Goal: Register for event/course

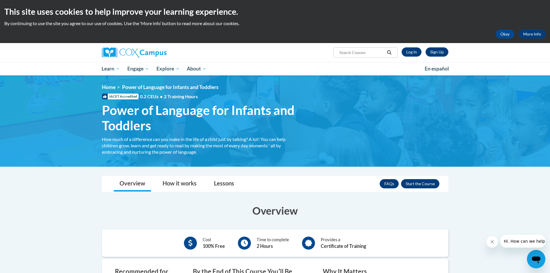
click at [440, 51] on link "Sign Up" at bounding box center [437, 51] width 23 height 9
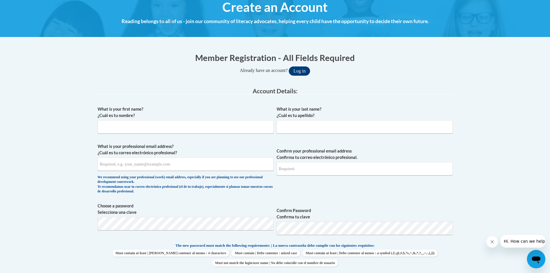
scroll to position [87, 0]
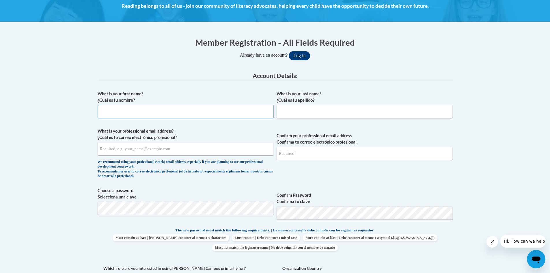
click at [130, 113] on input "What is your first name? ¿Cuál es tu nombre?" at bounding box center [186, 111] width 176 height 13
type input "n"
type input "Nicole"
type input "r"
type input "g"
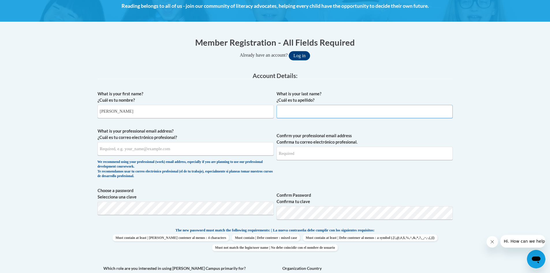
type input "g"
type input "Groom"
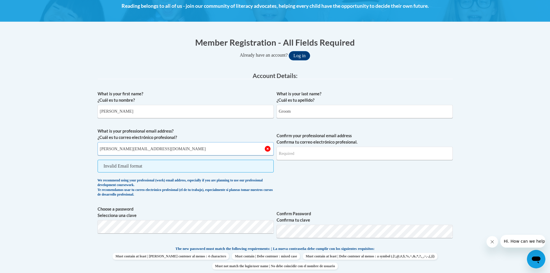
type input "nicole_groom@hotmail.com"
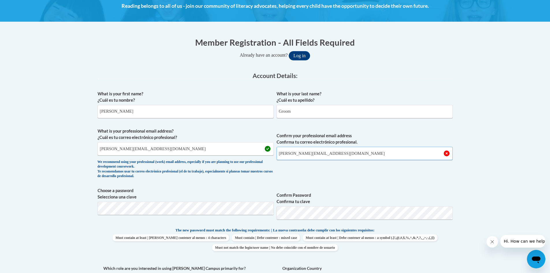
type input "nicole_groom@hotmail.com"
click at [463, 239] on body "This site uses cookies to help improve your learning experience. By continuing …" at bounding box center [275, 265] width 550 height 705
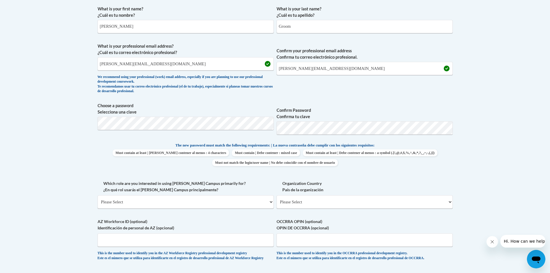
scroll to position [173, 0]
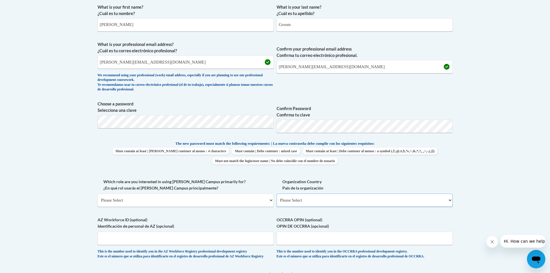
click at [317, 203] on select "Please Select United States | Estados Unidos Outside of the United States | Fue…" at bounding box center [365, 200] width 176 height 13
select select "ad49bcad-a171-4b2e-b99c-48b446064914"
click at [277, 194] on select "Please Select United States | Estados Unidos Outside of the United States | Fue…" at bounding box center [365, 200] width 176 height 13
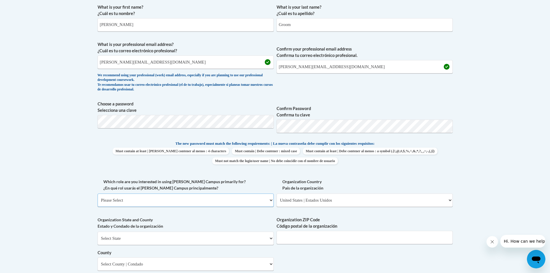
click at [129, 202] on select "Please Select College/University | Colegio/Universidad Community/Nonprofit Part…" at bounding box center [186, 200] width 176 height 13
select select "fbf2d438-af2f-41f8-98f1-81c410e29de3"
click at [98, 194] on select "Please Select College/University | Colegio/Universidad Community/Nonprofit Part…" at bounding box center [186, 200] width 176 height 13
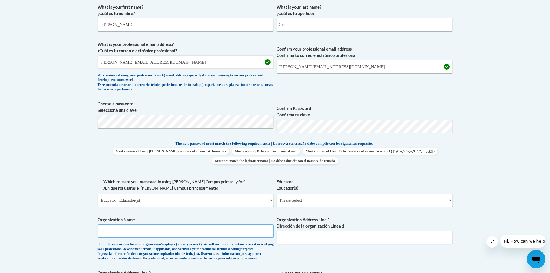
click at [129, 233] on input "Organization Name" at bounding box center [186, 230] width 176 height 13
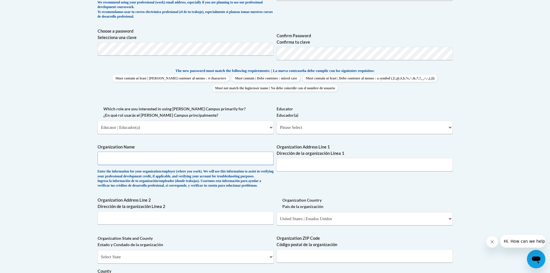
scroll to position [260, 0]
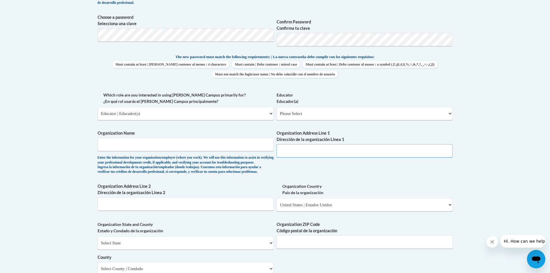
click at [333, 148] on input "Organization Address Line 1 Dirección de la organización Línea 1" at bounding box center [365, 150] width 176 height 13
type input "3401 Martin Luther King Jr Blvd"
click at [115, 147] on input "Organization Name" at bounding box center [186, 144] width 176 height 13
type input "h"
type input "Shelton State Community College"
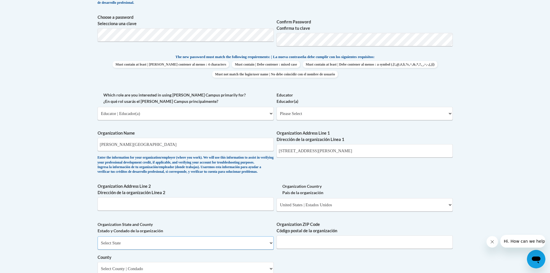
click at [138, 250] on select "Select State Alabama Alaska Arizona Arkansas California Colorado Connecticut De…" at bounding box center [186, 242] width 176 height 13
select select "Alabama"
click at [98, 246] on select "Select State Alabama Alaska Arizona Arkansas California Colorado Connecticut De…" at bounding box center [186, 242] width 176 height 13
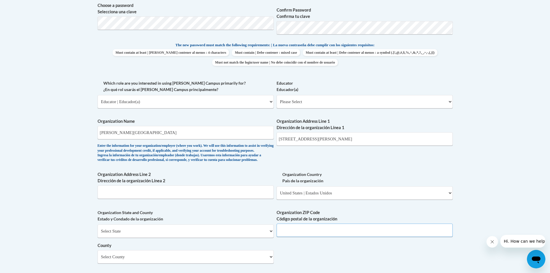
click at [290, 237] on input "Organization ZIP Code Código postal de la organización" at bounding box center [365, 230] width 176 height 13
type input "35401"
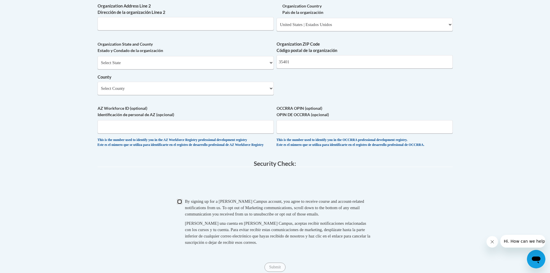
click at [178, 204] on input "Checkbox" at bounding box center [179, 201] width 5 height 5
checkbox input "true"
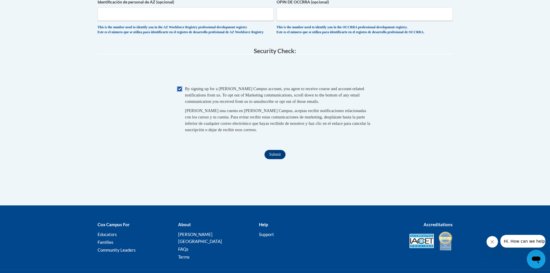
scroll to position [556, 0]
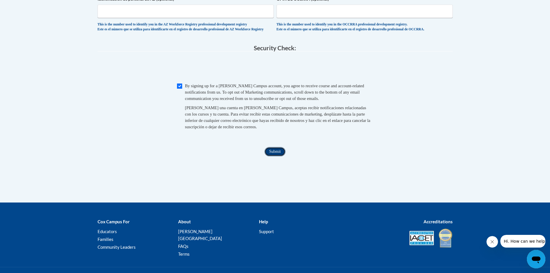
click at [272, 156] on input "Submit" at bounding box center [275, 151] width 21 height 9
